Goal: Book appointment/travel/reservation

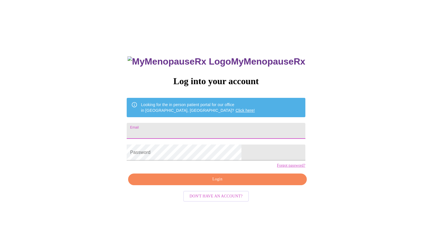
click at [204, 129] on input "Email" at bounding box center [216, 131] width 178 height 16
type input "[EMAIL_ADDRESS][DOMAIN_NAME]"
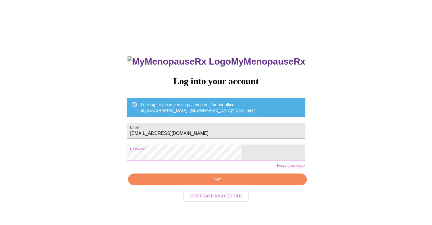
click at [215, 183] on span "Login" at bounding box center [217, 179] width 165 height 7
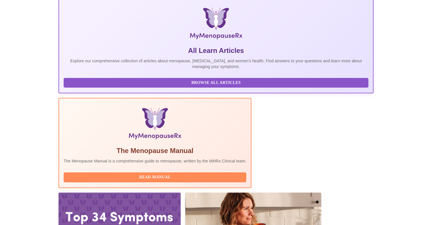
scroll to position [85, 0]
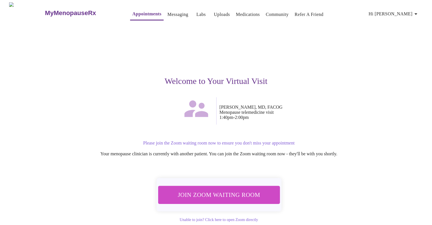
click at [251, 189] on span "Join Zoom Waiting Room" at bounding box center [218, 194] width 107 height 11
